Goal: Task Accomplishment & Management: Manage account settings

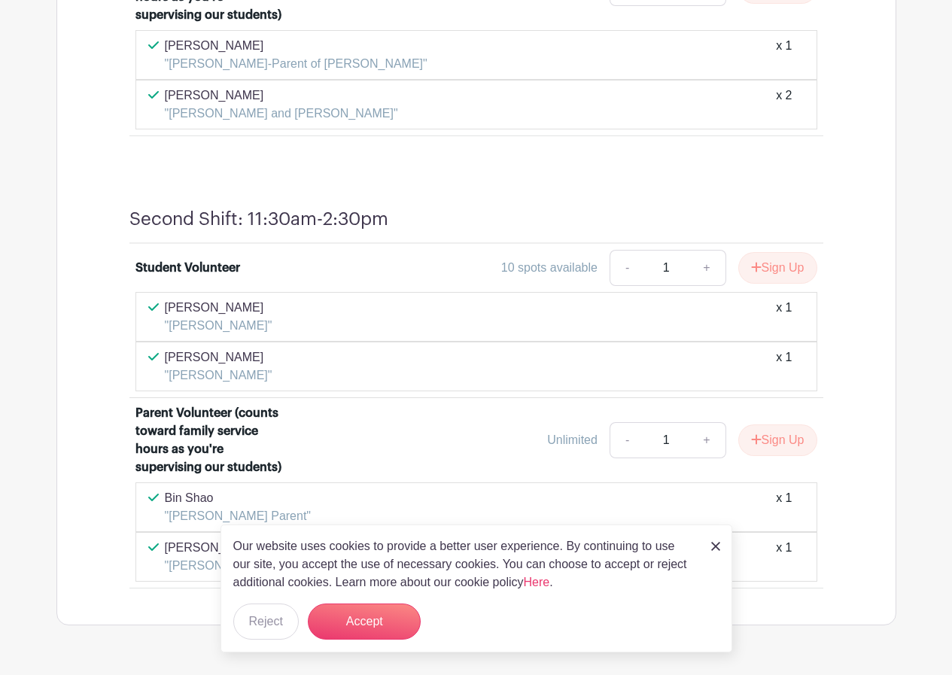
scroll to position [1213, 0]
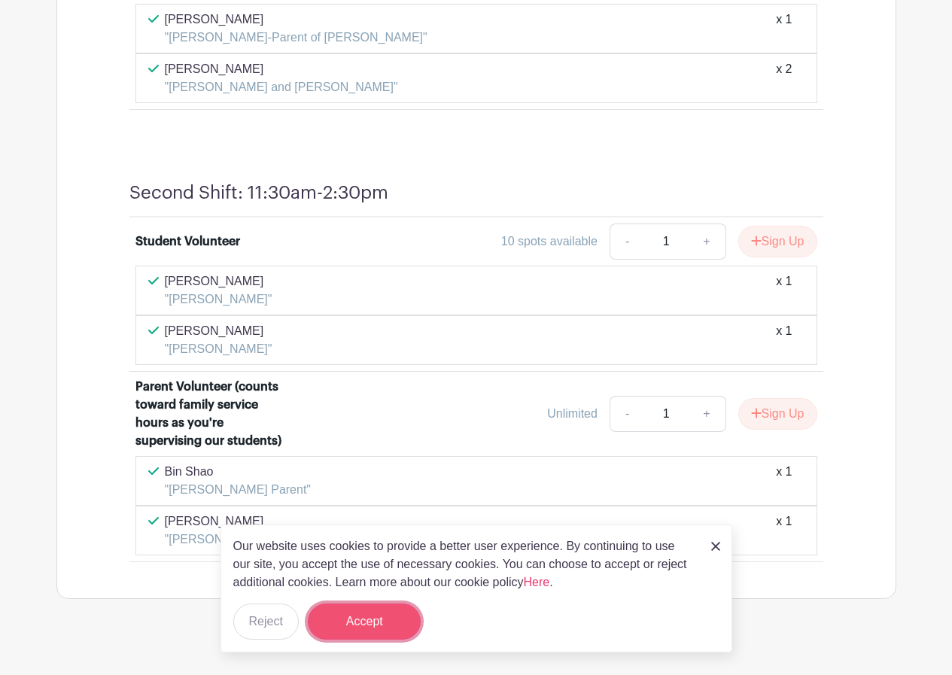
click at [387, 623] on button "Accept" at bounding box center [364, 622] width 113 height 36
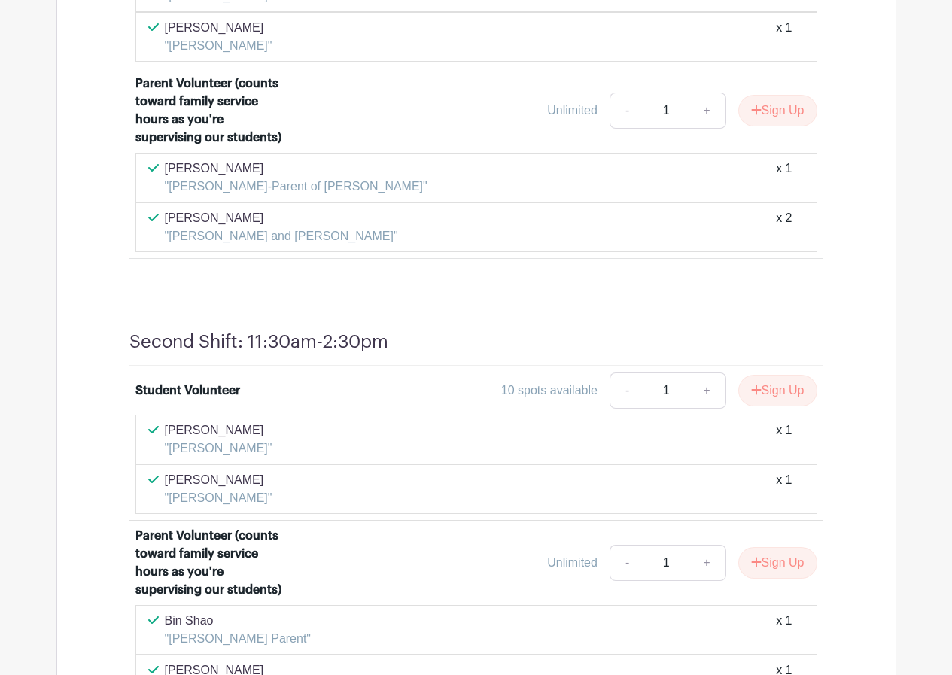
scroll to position [761, 0]
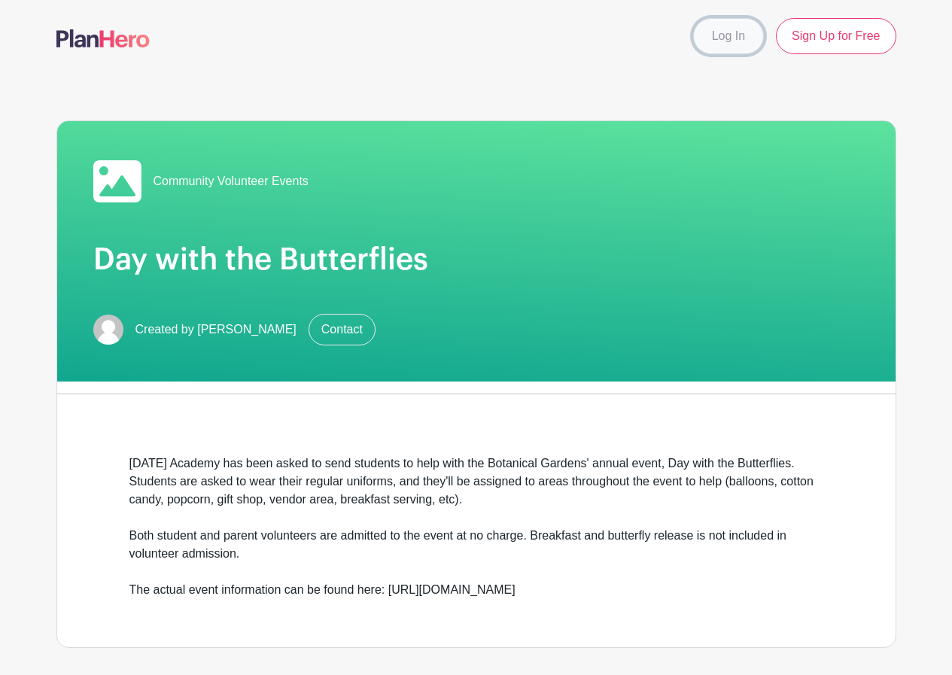
click at [735, 41] on link "Log In" at bounding box center [728, 36] width 71 height 36
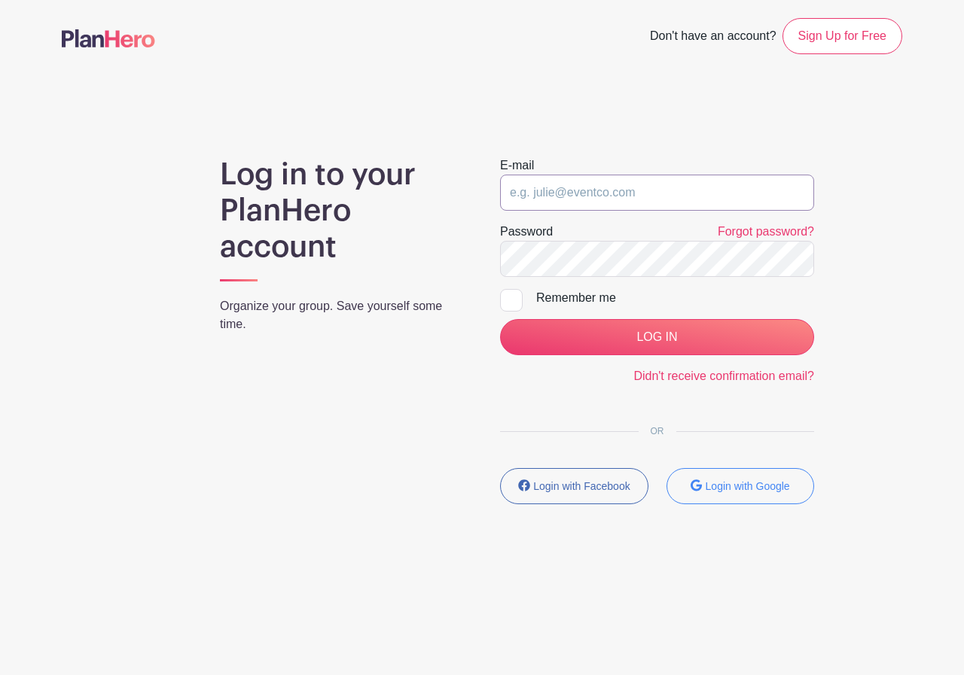
click at [581, 194] on input "email" at bounding box center [657, 193] width 314 height 36
type input "[EMAIL_ADDRESS][DOMAIN_NAME]"
click at [787, 234] on link "Forgot password?" at bounding box center [765, 231] width 96 height 13
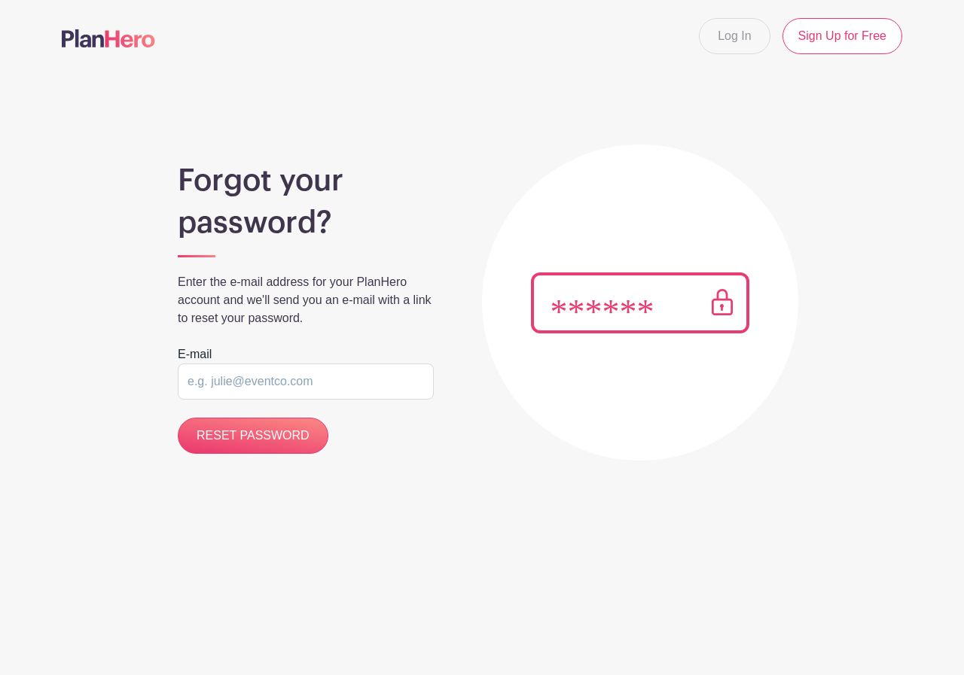
click at [330, 391] on input "email" at bounding box center [306, 382] width 256 height 36
type input "[EMAIL_ADDRESS][DOMAIN_NAME]"
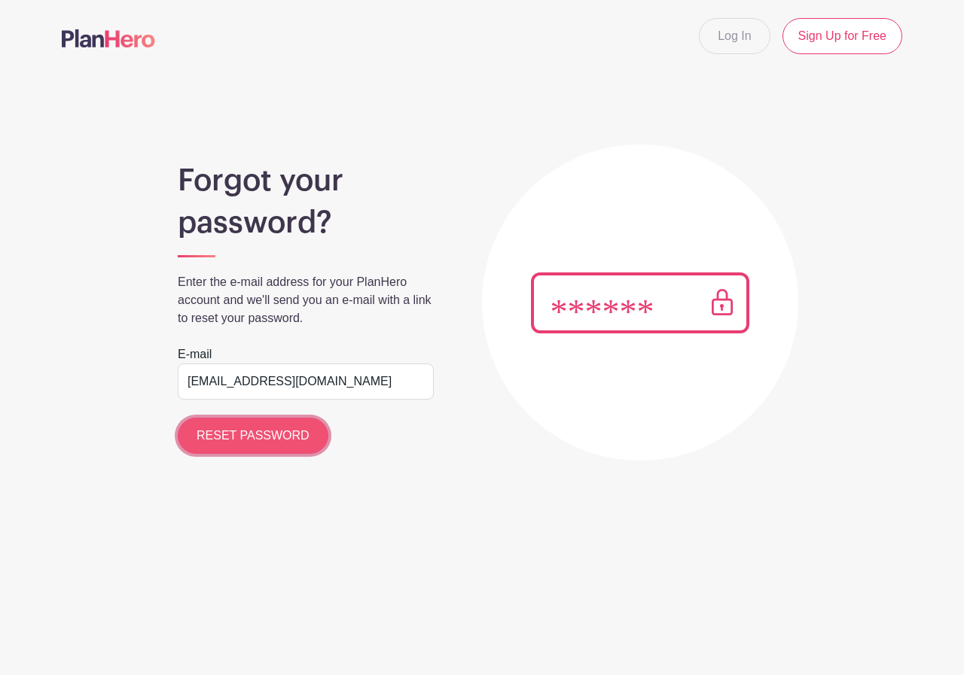
click at [252, 433] on input "RESET PASSWORD" at bounding box center [253, 436] width 151 height 36
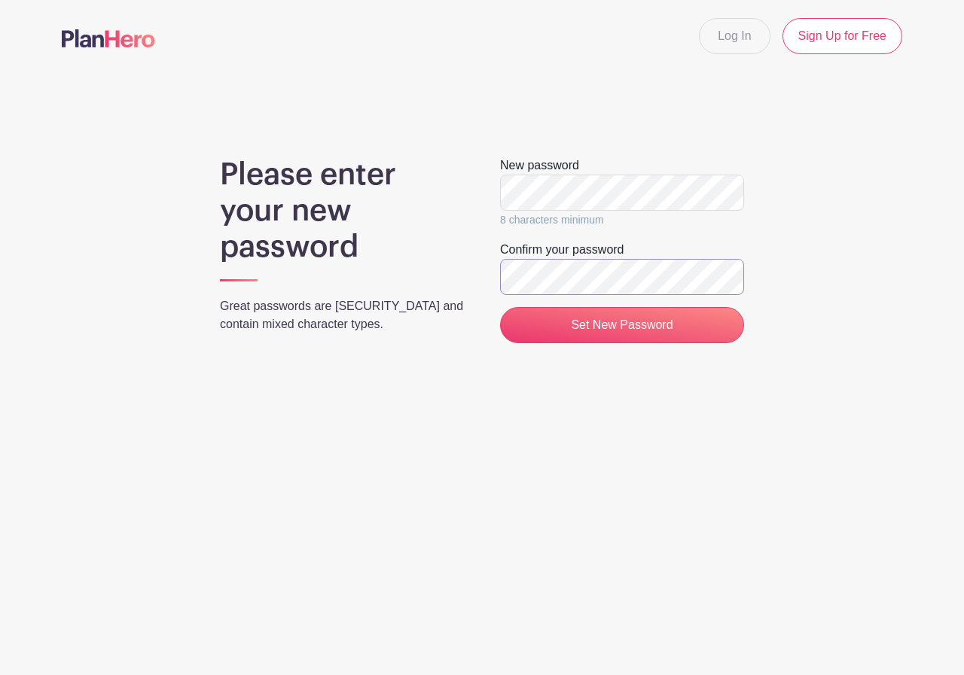
click at [500, 307] on input "Set New Password" at bounding box center [622, 325] width 244 height 36
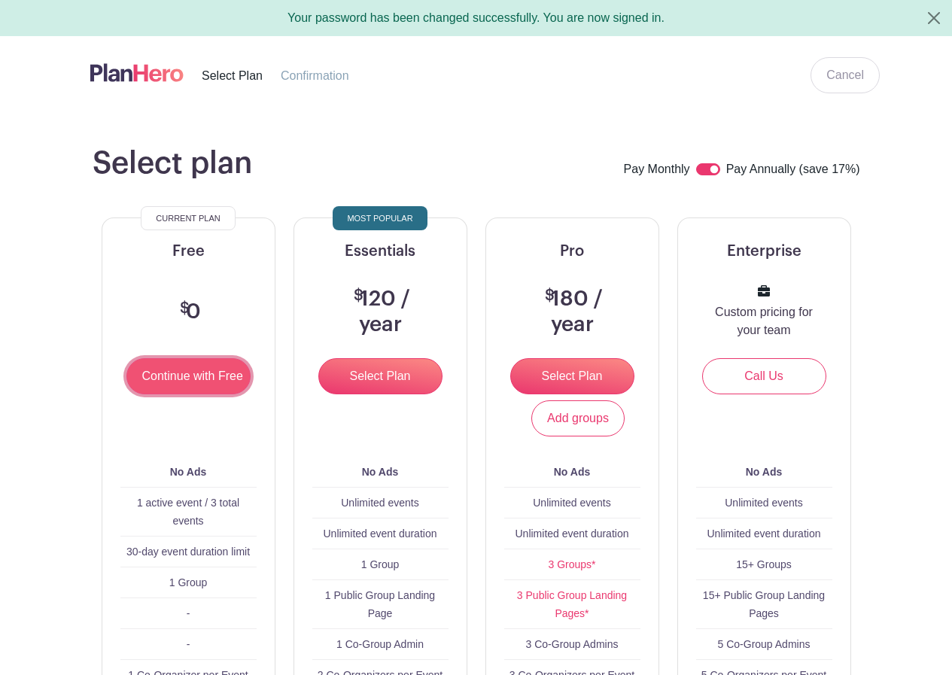
click at [200, 378] on input "Continue with Free" at bounding box center [188, 376] width 124 height 36
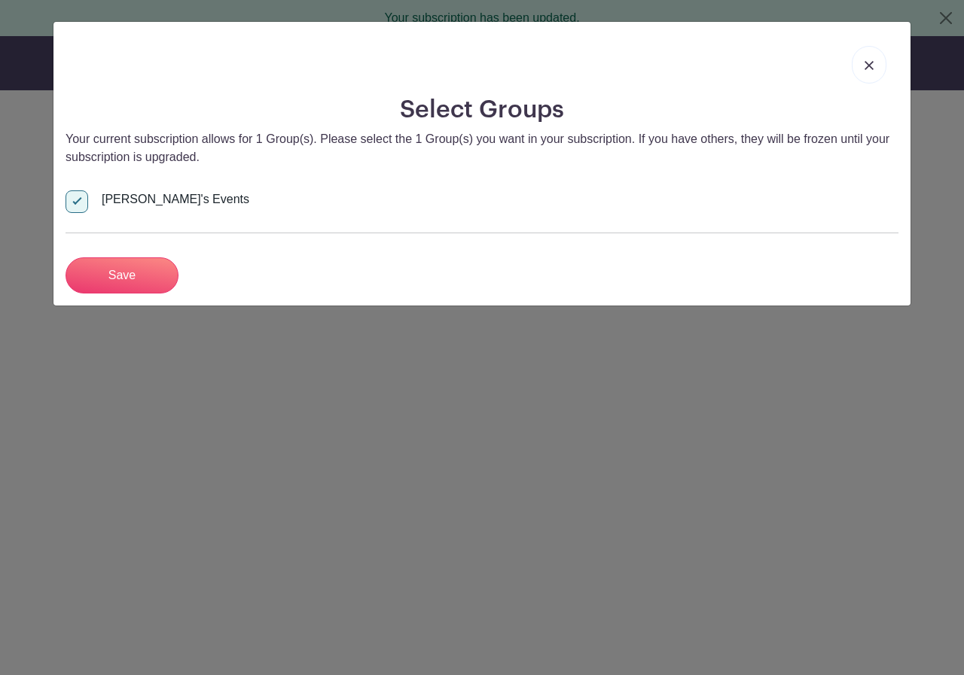
click at [77, 203] on div at bounding box center [76, 201] width 23 height 23
click at [75, 200] on input "Sarah's Events" at bounding box center [70, 195] width 10 height 10
checkbox input "false"
click at [126, 276] on input "Save" at bounding box center [121, 275] width 113 height 36
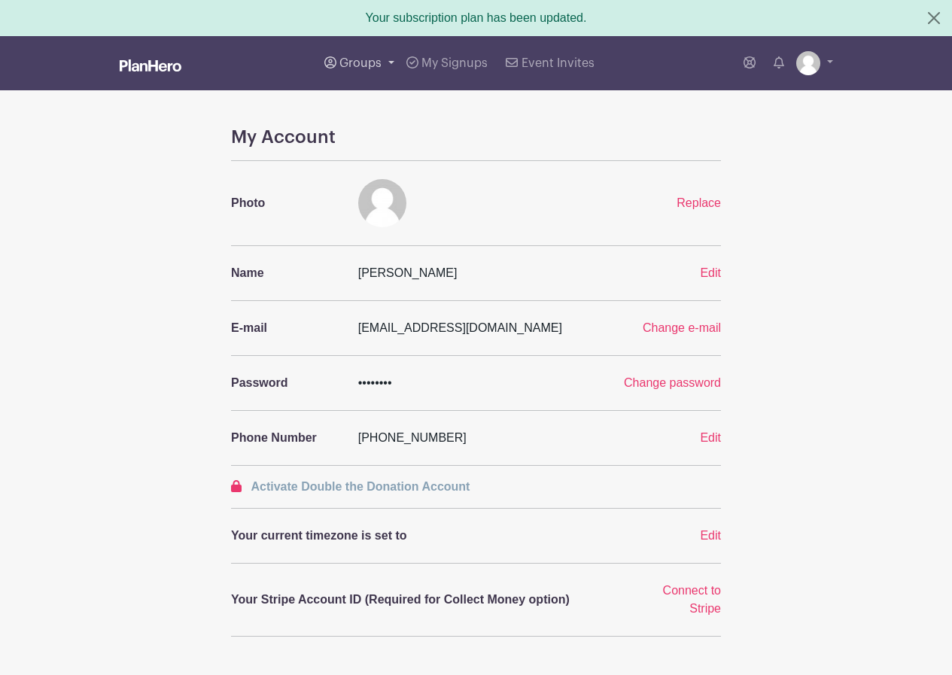
click at [349, 61] on span "Groups" at bounding box center [361, 63] width 42 height 12
click at [437, 65] on span "My Signups" at bounding box center [455, 63] width 66 height 12
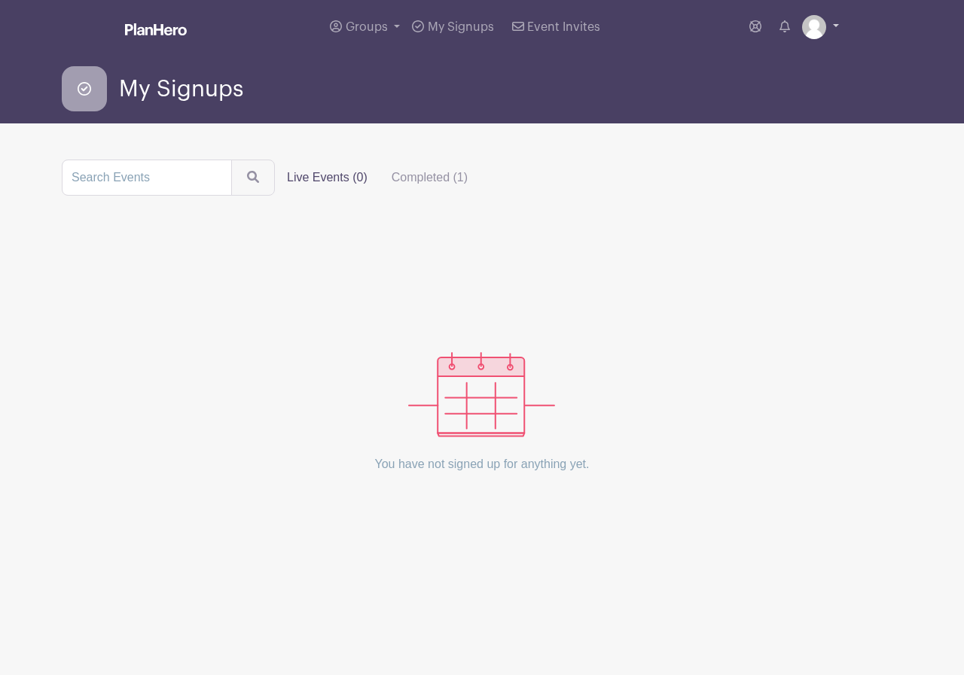
click at [816, 28] on img at bounding box center [814, 27] width 24 height 24
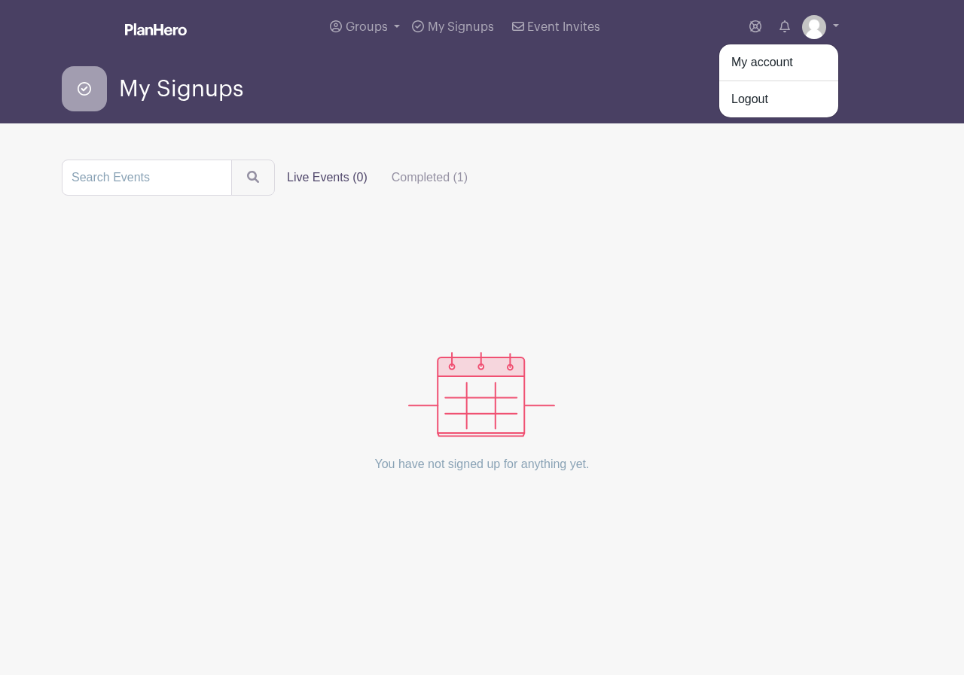
click at [569, 126] on main "Groups All Groups Sarah's Events My Signups Event Invites My account Logout My …" at bounding box center [482, 299] width 964 height 598
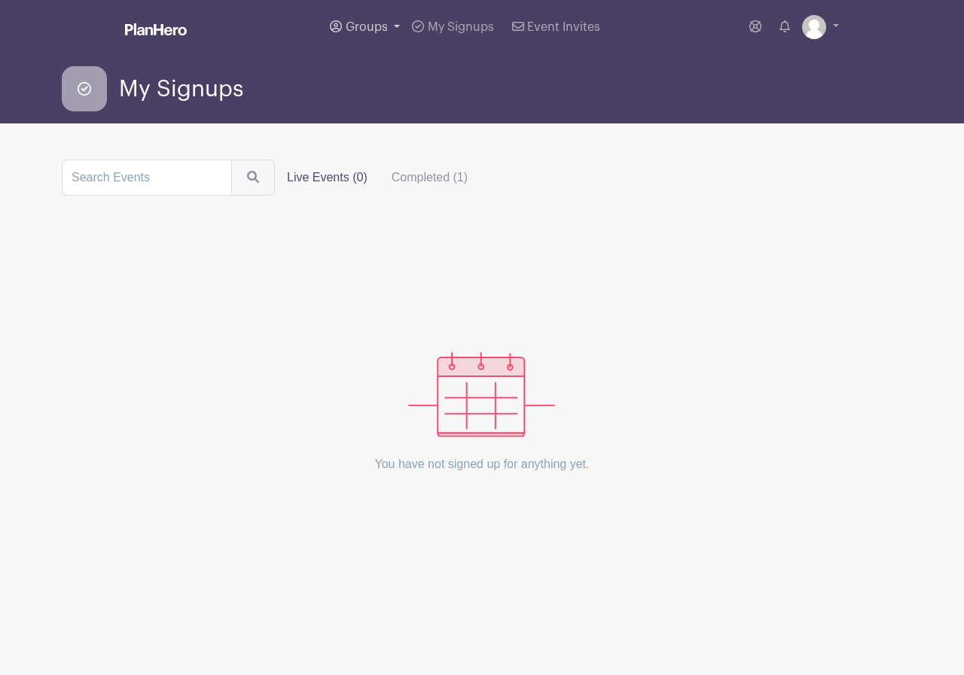
click at [370, 27] on span "Groups" at bounding box center [367, 27] width 42 height 12
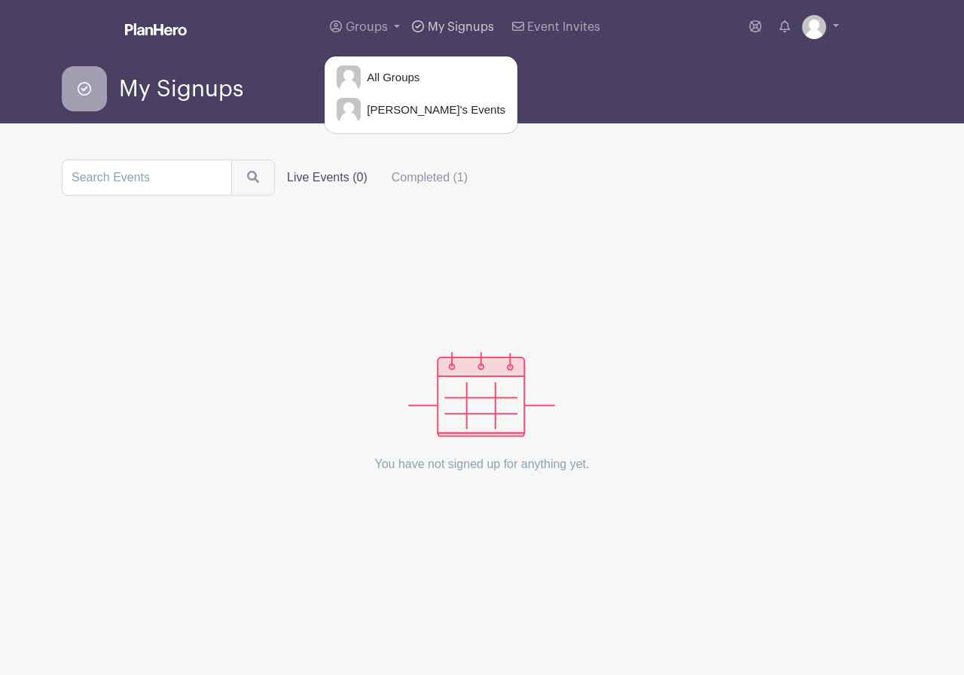
click at [435, 27] on span "My Signups" at bounding box center [461, 27] width 66 height 12
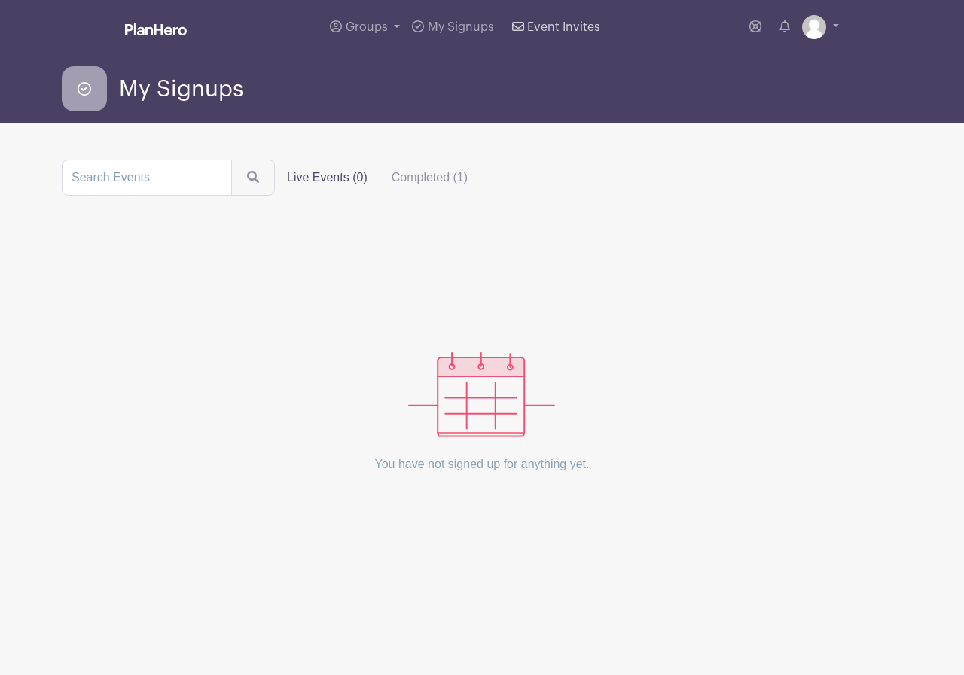
click at [556, 29] on span "Event Invites" at bounding box center [563, 27] width 73 height 12
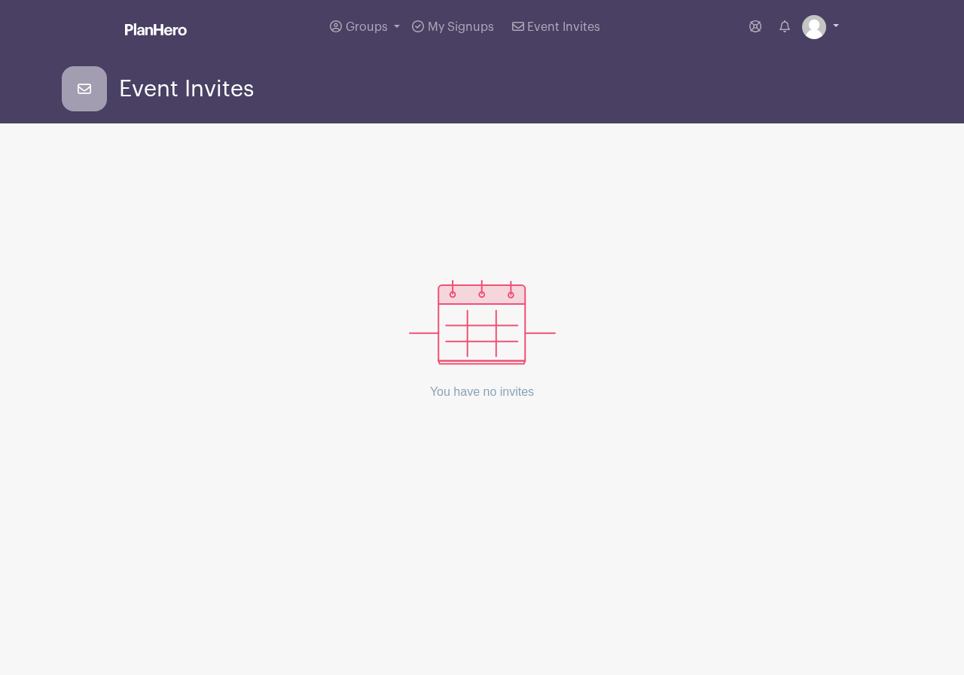
click at [828, 28] on link at bounding box center [820, 27] width 37 height 24
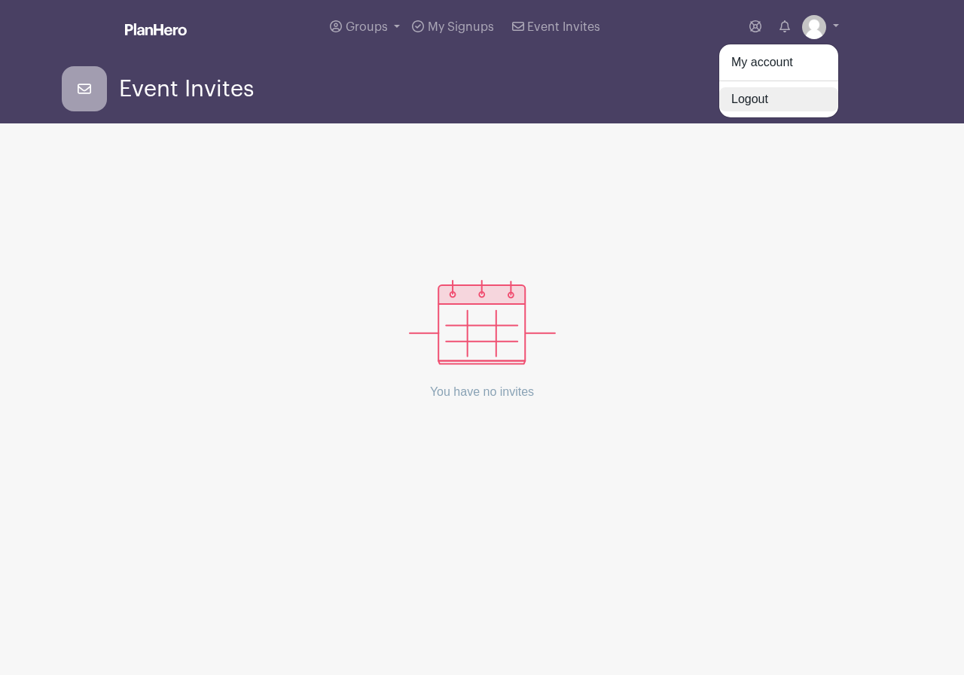
click at [748, 100] on link "Logout" at bounding box center [778, 99] width 119 height 24
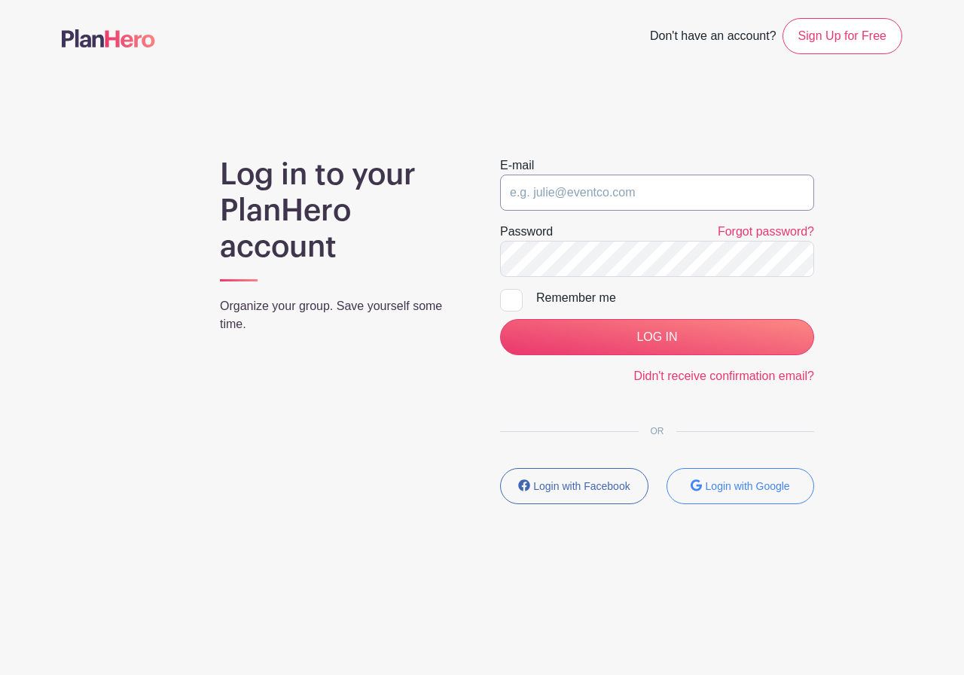
type input "ssilva@ascensionacademy.org"
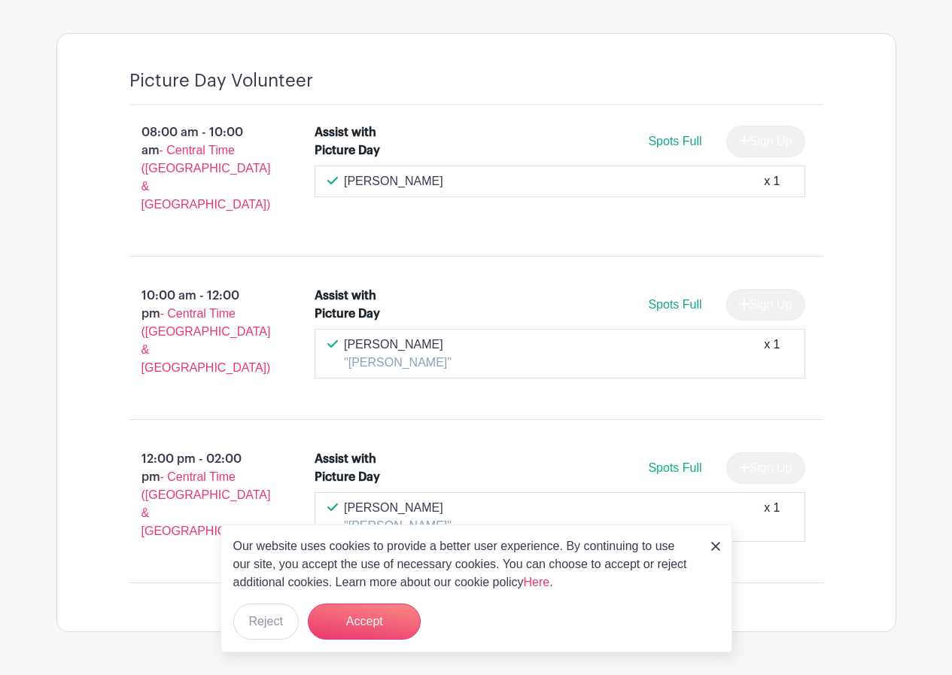
scroll to position [760, 0]
